Goal: Information Seeking & Learning: Check status

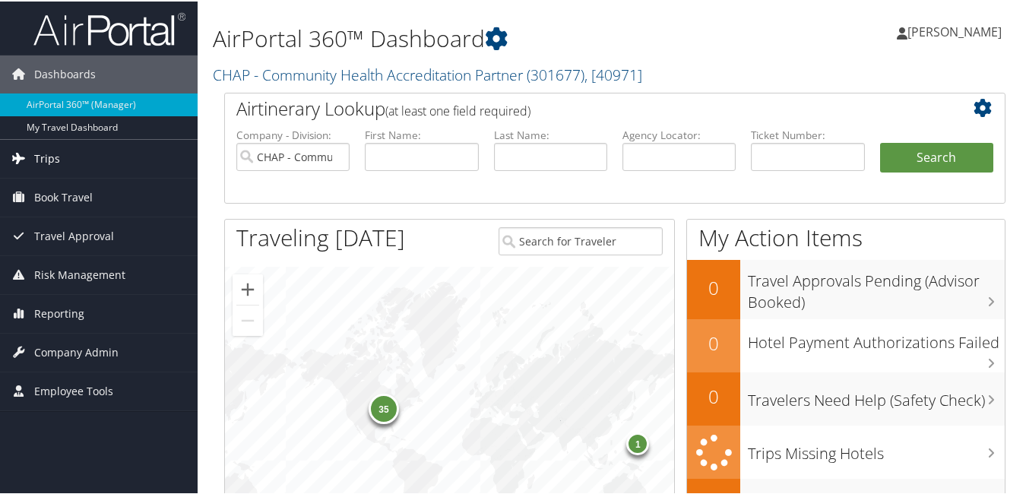
click at [59, 157] on link "Trips" at bounding box center [99, 157] width 198 height 38
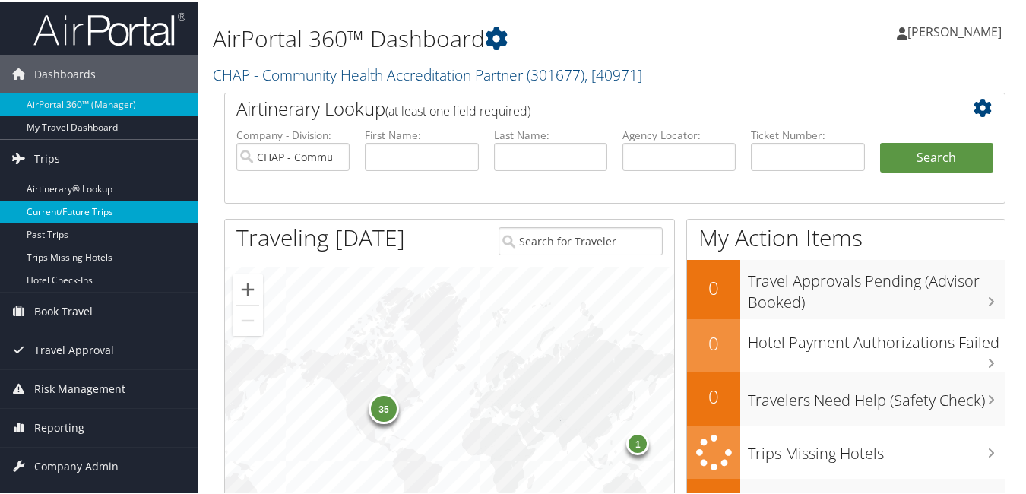
click at [96, 202] on link "Current/Future Trips" at bounding box center [99, 210] width 198 height 23
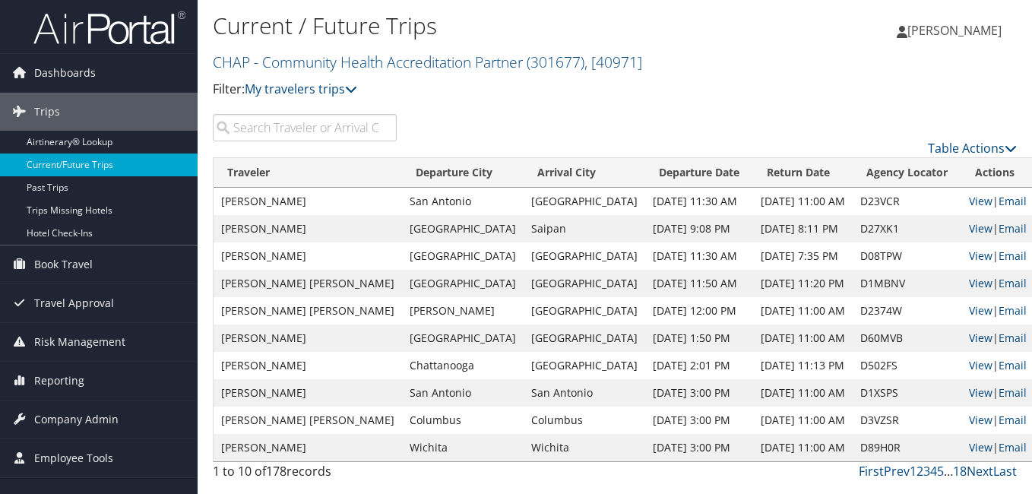
click at [289, 121] on input "search" at bounding box center [305, 127] width 184 height 27
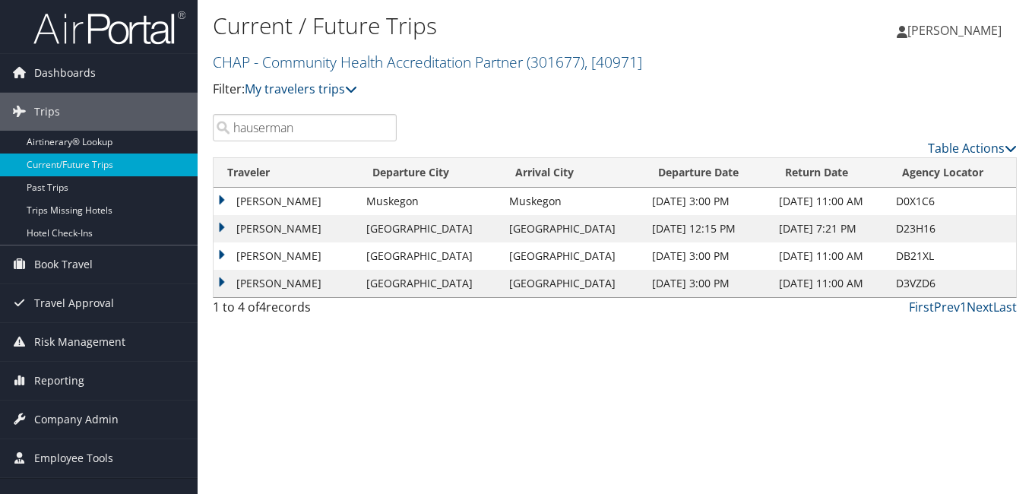
drag, startPoint x: 207, startPoint y: 144, endPoint x: 229, endPoint y: 291, distance: 149.0
click at [140, 180] on div "Dashboards AirPortal 360™ (Manager) My Travel Dashboard Trips Airtinerary® Look…" at bounding box center [516, 247] width 1032 height 494
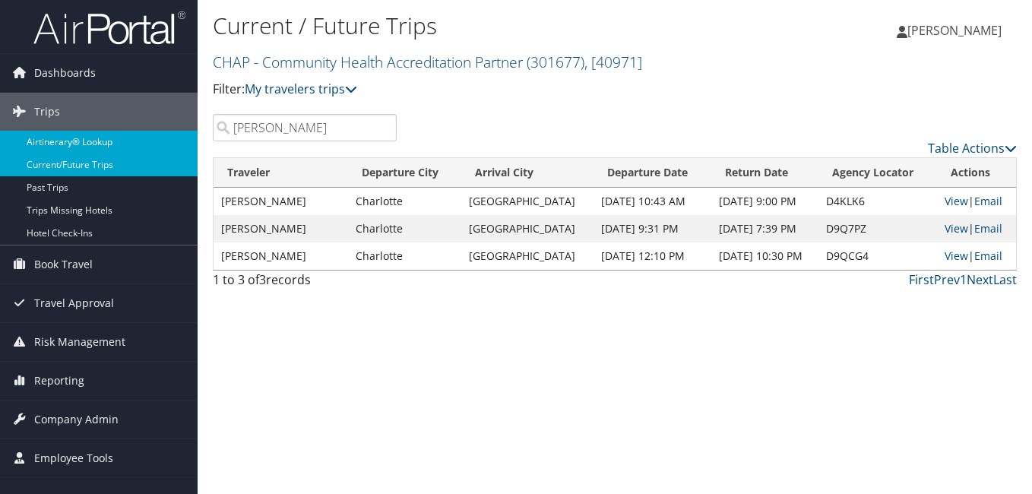
drag, startPoint x: 271, startPoint y: 124, endPoint x: 191, endPoint y: 147, distance: 83.0
click at [191, 147] on div "Dashboards AirPortal 360™ (Manager) My Travel Dashboard Trips Airtinerary® Look…" at bounding box center [516, 247] width 1032 height 494
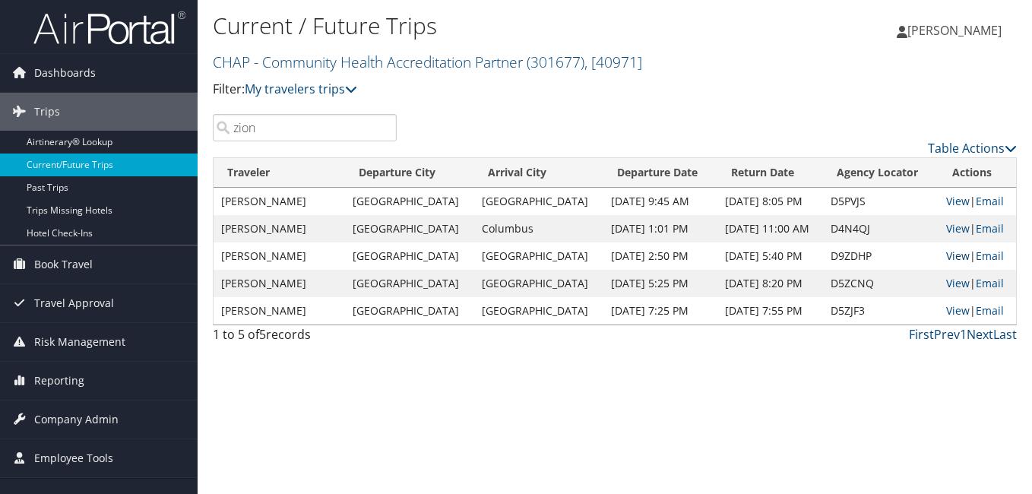
click at [954, 255] on link "View" at bounding box center [958, 255] width 24 height 14
drag, startPoint x: 289, startPoint y: 128, endPoint x: 143, endPoint y: 161, distance: 149.5
click at [147, 159] on div "Dashboards AirPortal 360™ (Manager) My Travel Dashboard Trips Airtinerary® Look…" at bounding box center [516, 247] width 1032 height 494
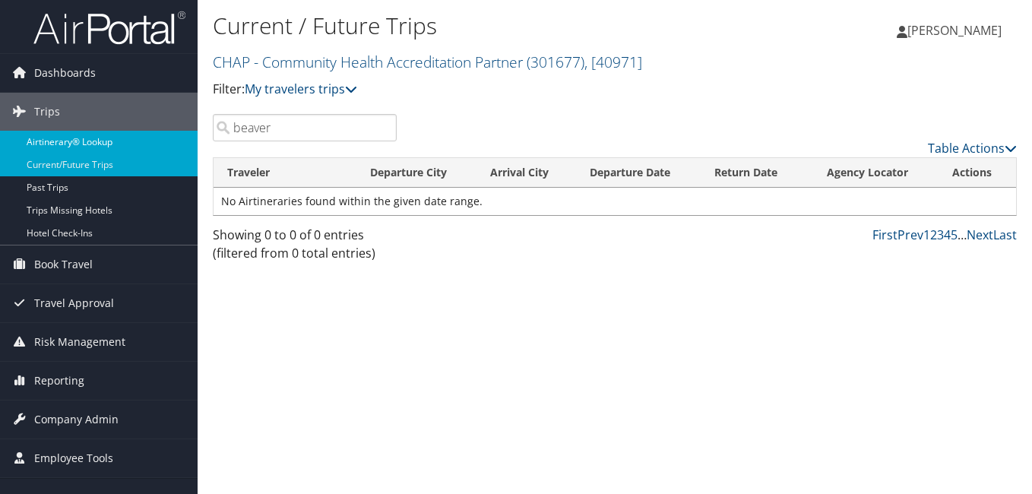
drag, startPoint x: 157, startPoint y: 136, endPoint x: 145, endPoint y: 138, distance: 12.3
click at [147, 137] on div "Dashboards AirPortal 360™ (Manager) My Travel Dashboard Trips Airtinerary® Look…" at bounding box center [516, 247] width 1032 height 494
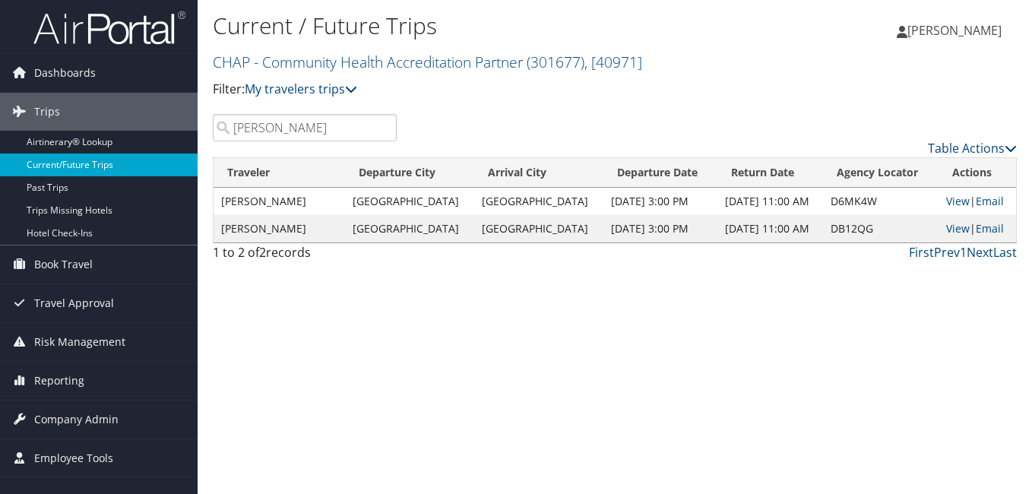
drag, startPoint x: 300, startPoint y: 131, endPoint x: 139, endPoint y: 160, distance: 163.6
click at [140, 160] on div "Dashboards AirPortal 360™ (Manager) My Travel Dashboard Trips Airtinerary® Look…" at bounding box center [516, 247] width 1032 height 494
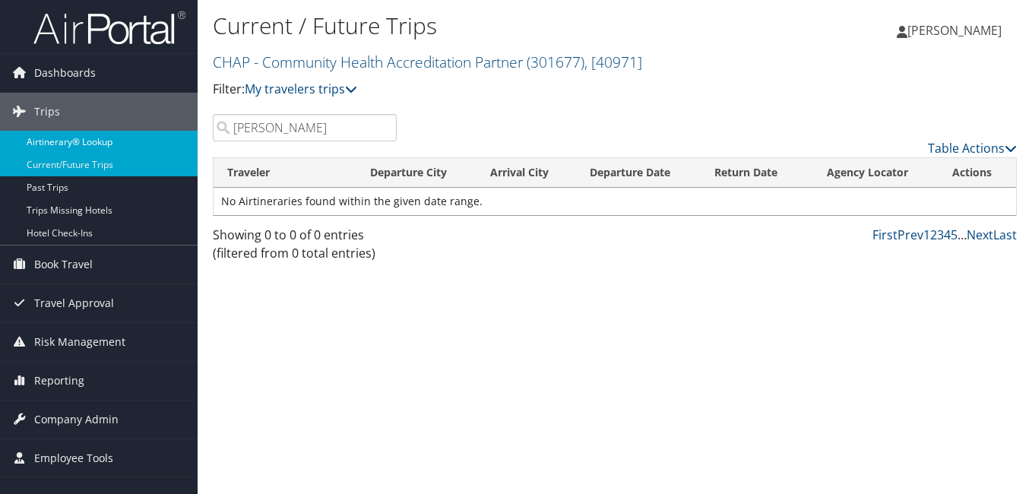
drag, startPoint x: 280, startPoint y: 129, endPoint x: 178, endPoint y: 143, distance: 102.7
click at [178, 143] on div "Dashboards AirPortal 360™ (Manager) My Travel Dashboard Trips Airtinerary® Look…" at bounding box center [516, 247] width 1032 height 494
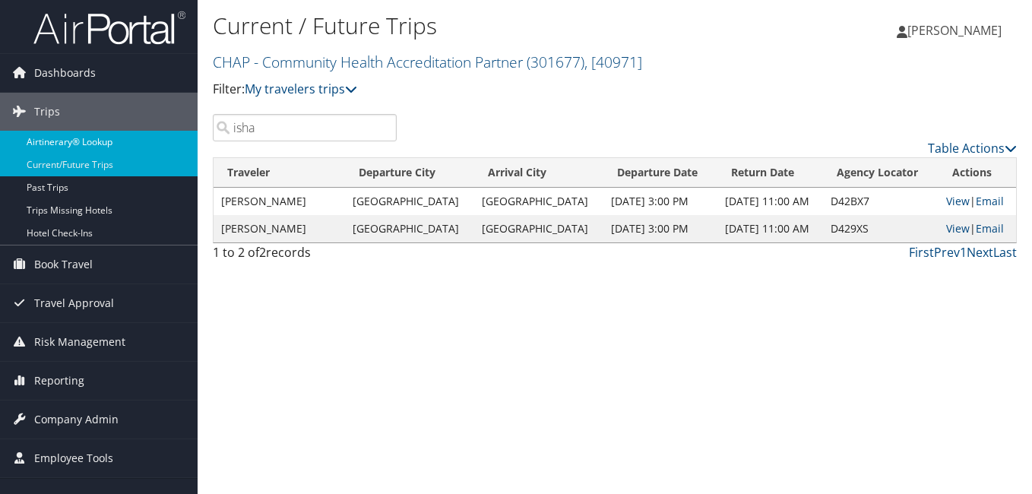
drag, startPoint x: 282, startPoint y: 128, endPoint x: 172, endPoint y: 151, distance: 111.8
click at [177, 149] on div "Dashboards AirPortal 360™ (Manager) My Travel Dashboard Trips Airtinerary® Look…" at bounding box center [516, 247] width 1032 height 494
drag, startPoint x: 214, startPoint y: 134, endPoint x: 195, endPoint y: 139, distance: 19.5
click at [196, 138] on div "Dashboards AirPortal 360™ (Manager) My Travel Dashboard Trips Airtinerary® Look…" at bounding box center [516, 247] width 1032 height 494
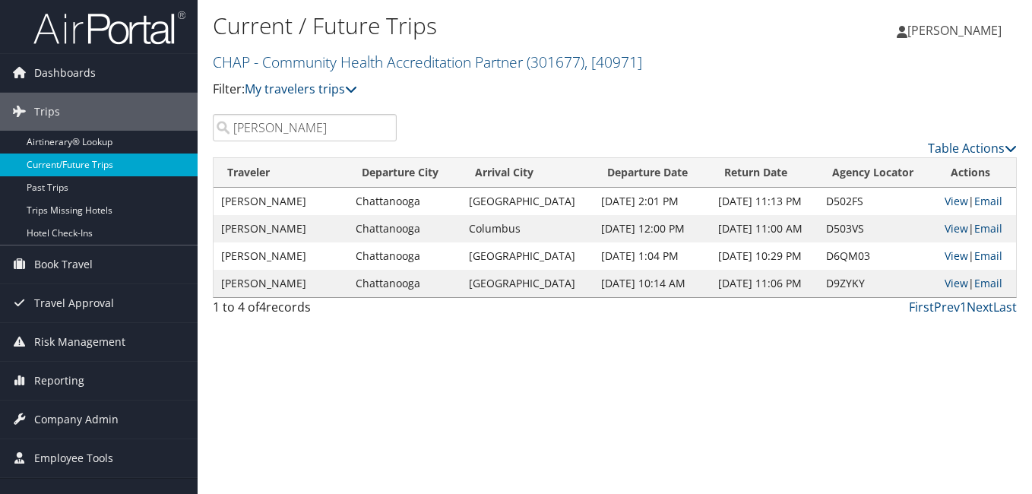
drag, startPoint x: 292, startPoint y: 134, endPoint x: 134, endPoint y: 158, distance: 159.0
click at [134, 158] on div "Dashboards AirPortal 360™ (Manager) My Travel Dashboard Trips Airtinerary® Look…" at bounding box center [516, 247] width 1032 height 494
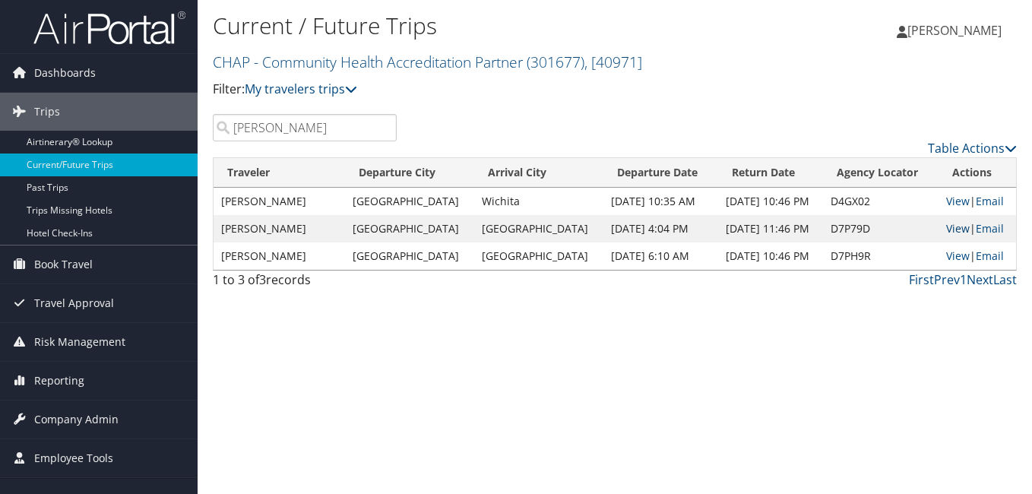
click at [957, 229] on link "View" at bounding box center [958, 228] width 24 height 14
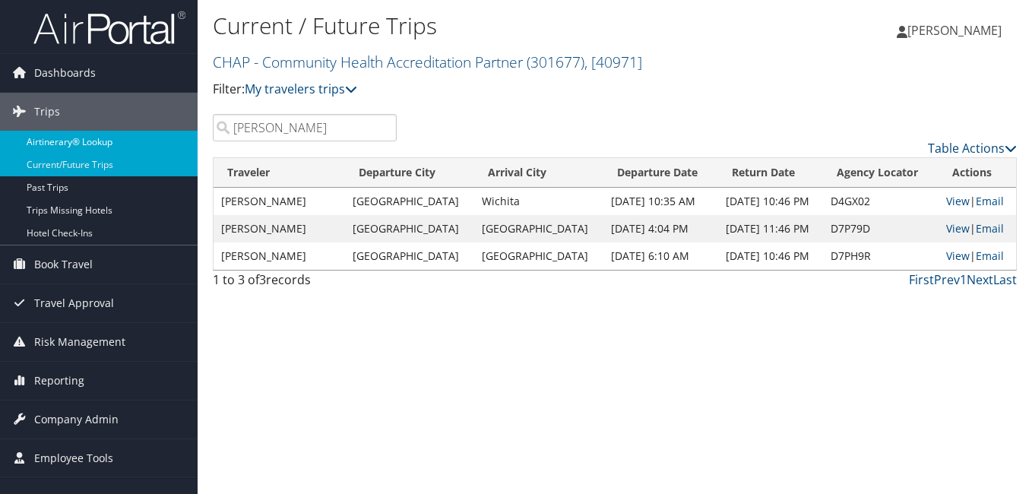
drag, startPoint x: 300, startPoint y: 125, endPoint x: 160, endPoint y: 139, distance: 141.2
click at [160, 139] on div "Dashboards AirPortal 360™ (Manager) My Travel Dashboard Trips Airtinerary® Look…" at bounding box center [516, 247] width 1032 height 494
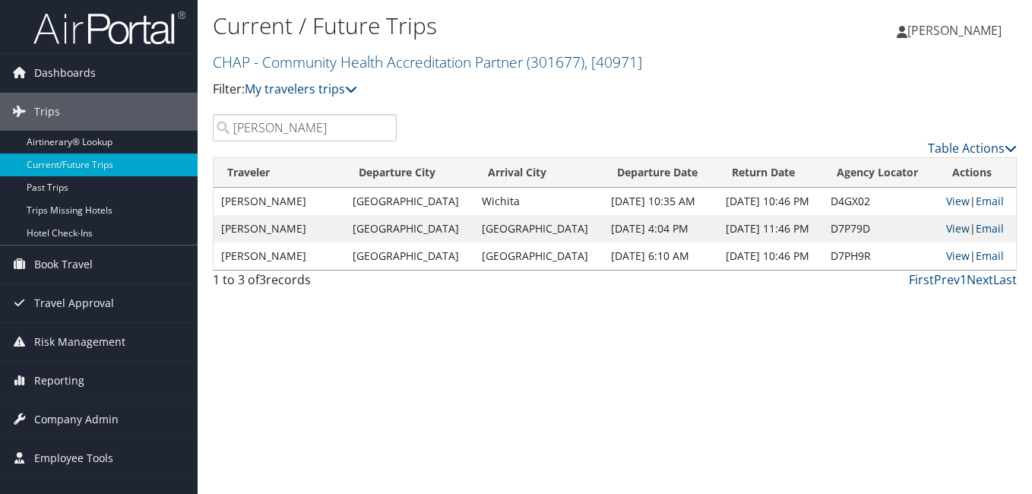
click at [328, 121] on input "[PERSON_NAME]" at bounding box center [305, 127] width 184 height 27
drag, startPoint x: 318, startPoint y: 124, endPoint x: 11, endPoint y: 163, distance: 309.5
click at [12, 163] on div "Dashboards AirPortal 360™ (Manager) My Travel Dashboard Trips Airtinerary® Look…" at bounding box center [516, 247] width 1032 height 494
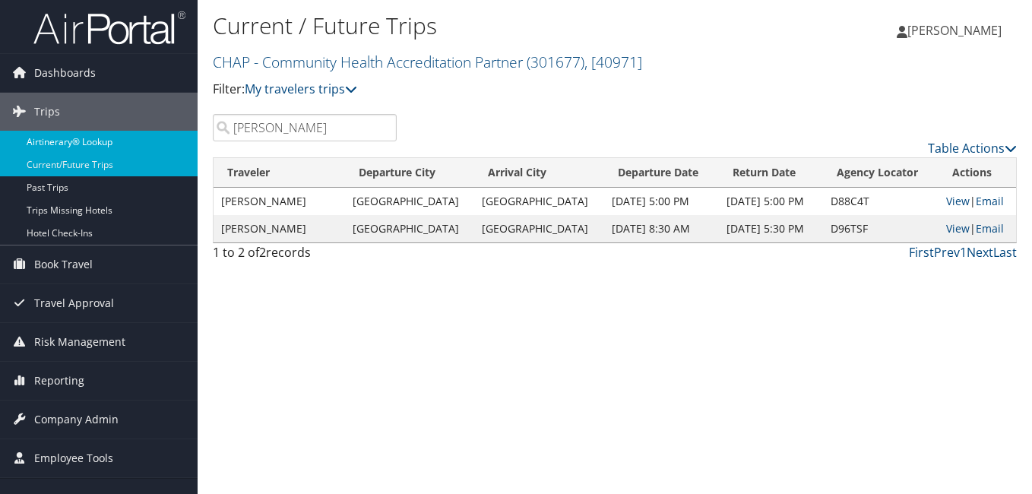
drag, startPoint x: 292, startPoint y: 128, endPoint x: 143, endPoint y: 145, distance: 149.8
click at [143, 145] on div "Dashboards AirPortal 360™ (Manager) My Travel Dashboard Trips Airtinerary® Look…" at bounding box center [516, 247] width 1032 height 494
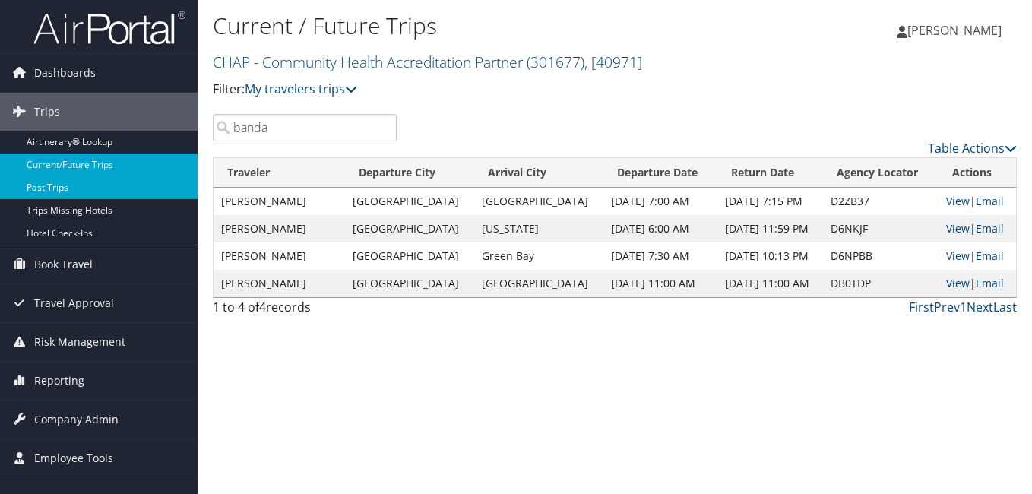
drag, startPoint x: 300, startPoint y: 128, endPoint x: 87, endPoint y: 193, distance: 222.5
click at [91, 181] on div "Dashboards AirPortal 360™ (Manager) My Travel Dashboard Trips Airtinerary® Look…" at bounding box center [516, 247] width 1032 height 494
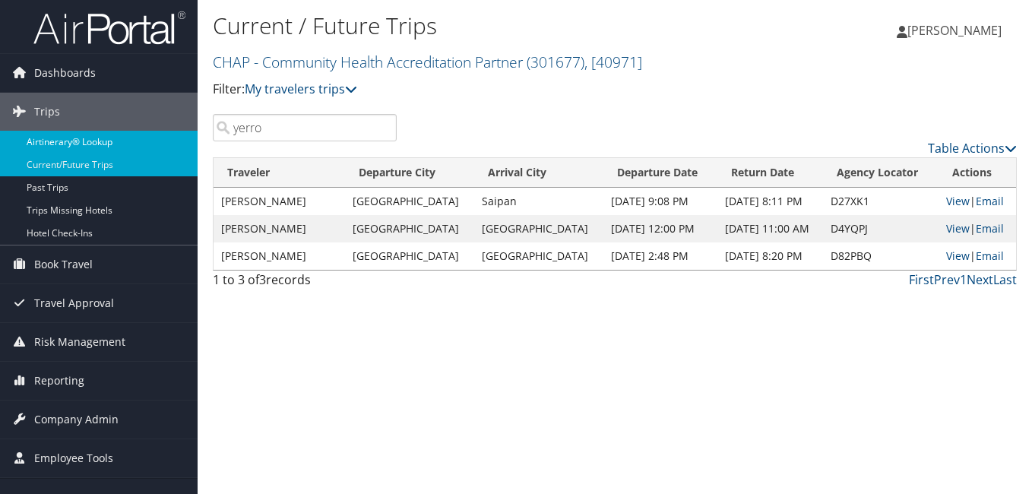
click at [132, 141] on div "Dashboards AirPortal 360™ (Manager) My Travel Dashboard Trips Airtinerary® Look…" at bounding box center [516, 247] width 1032 height 494
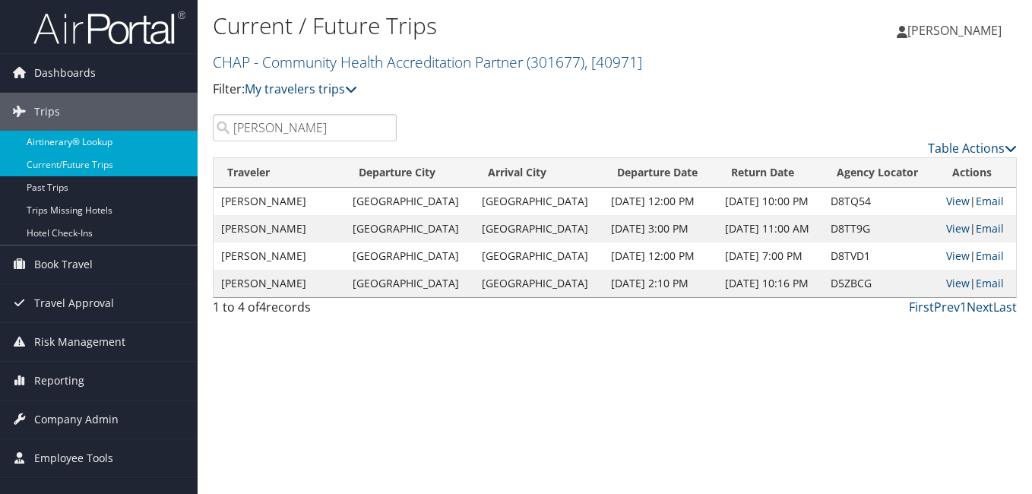
drag, startPoint x: 280, startPoint y: 122, endPoint x: 182, endPoint y: 152, distance: 102.4
click at [166, 138] on div "Dashboards AirPortal 360™ (Manager) My Travel Dashboard Trips Airtinerary® Look…" at bounding box center [516, 247] width 1032 height 494
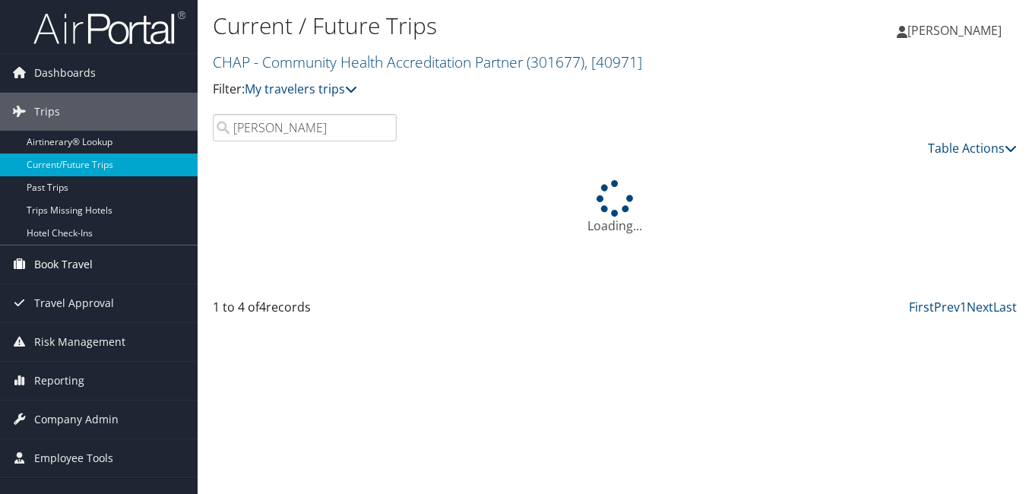
type input "[PERSON_NAME]"
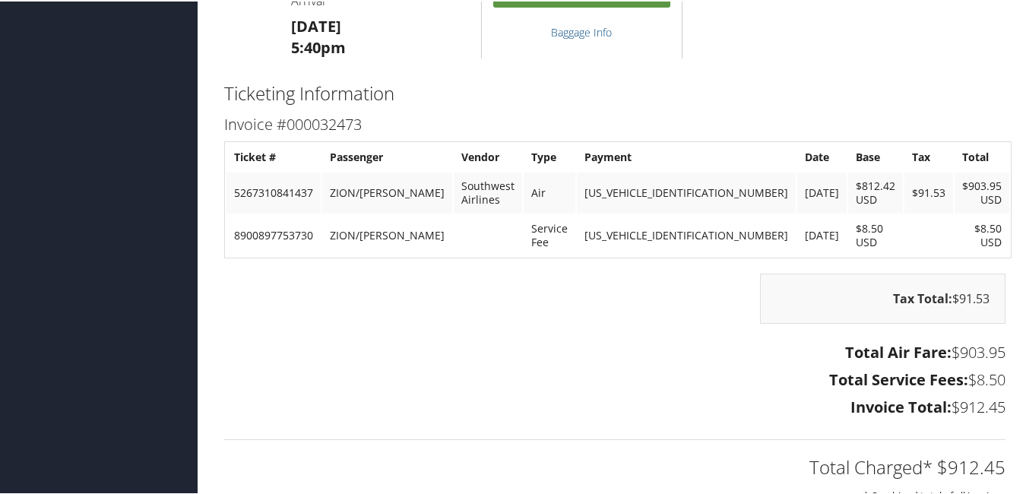
scroll to position [1671, 0]
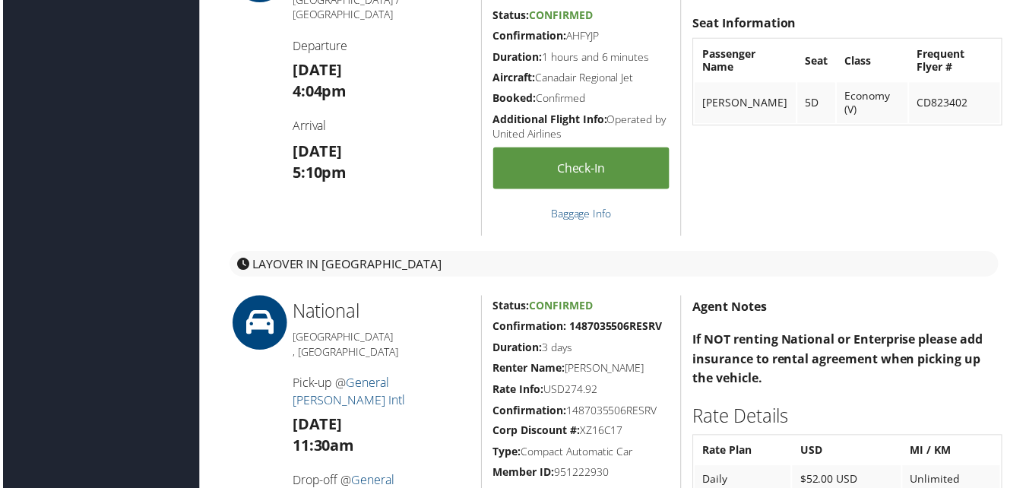
scroll to position [456, 0]
